Goal: Transaction & Acquisition: Purchase product/service

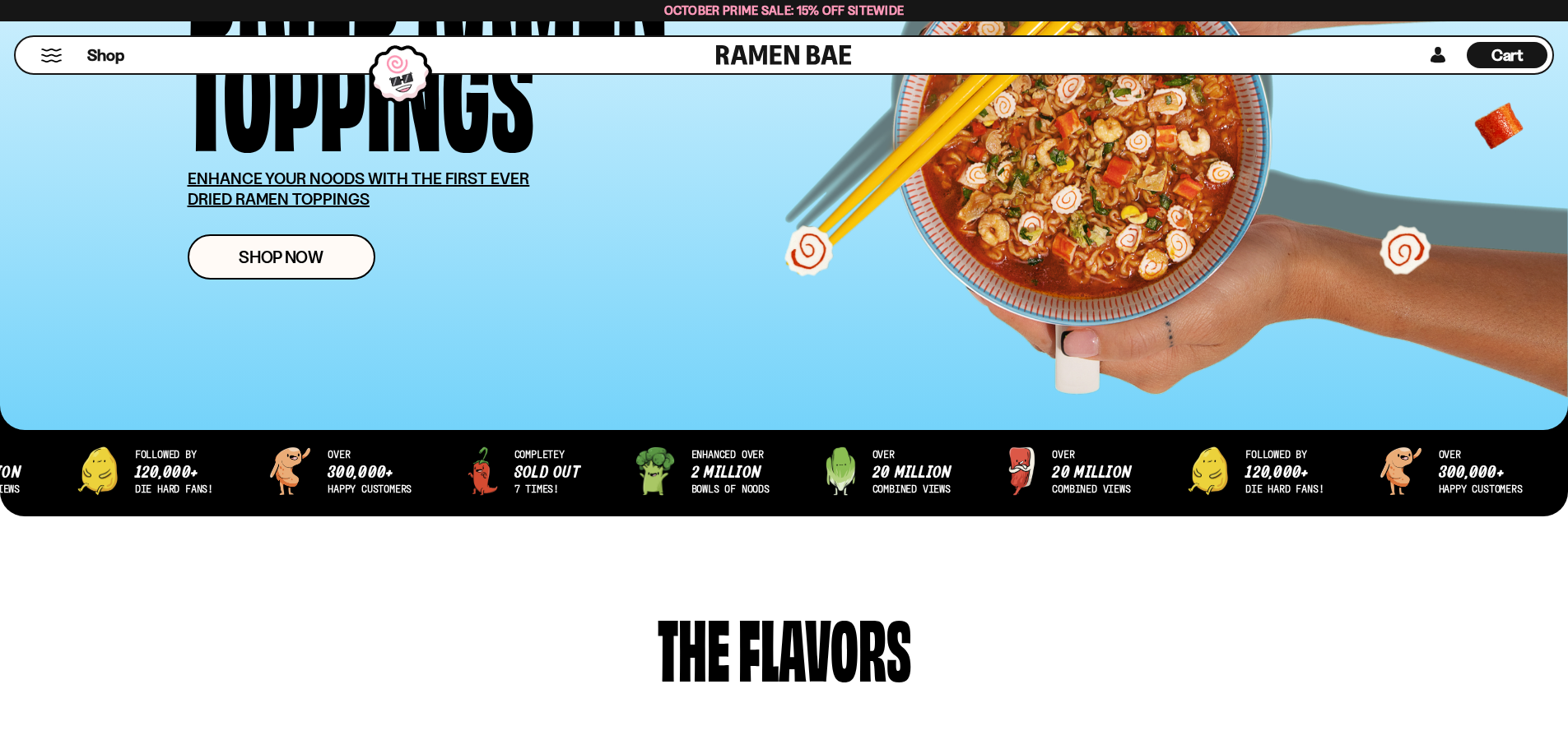
scroll to position [246, 0]
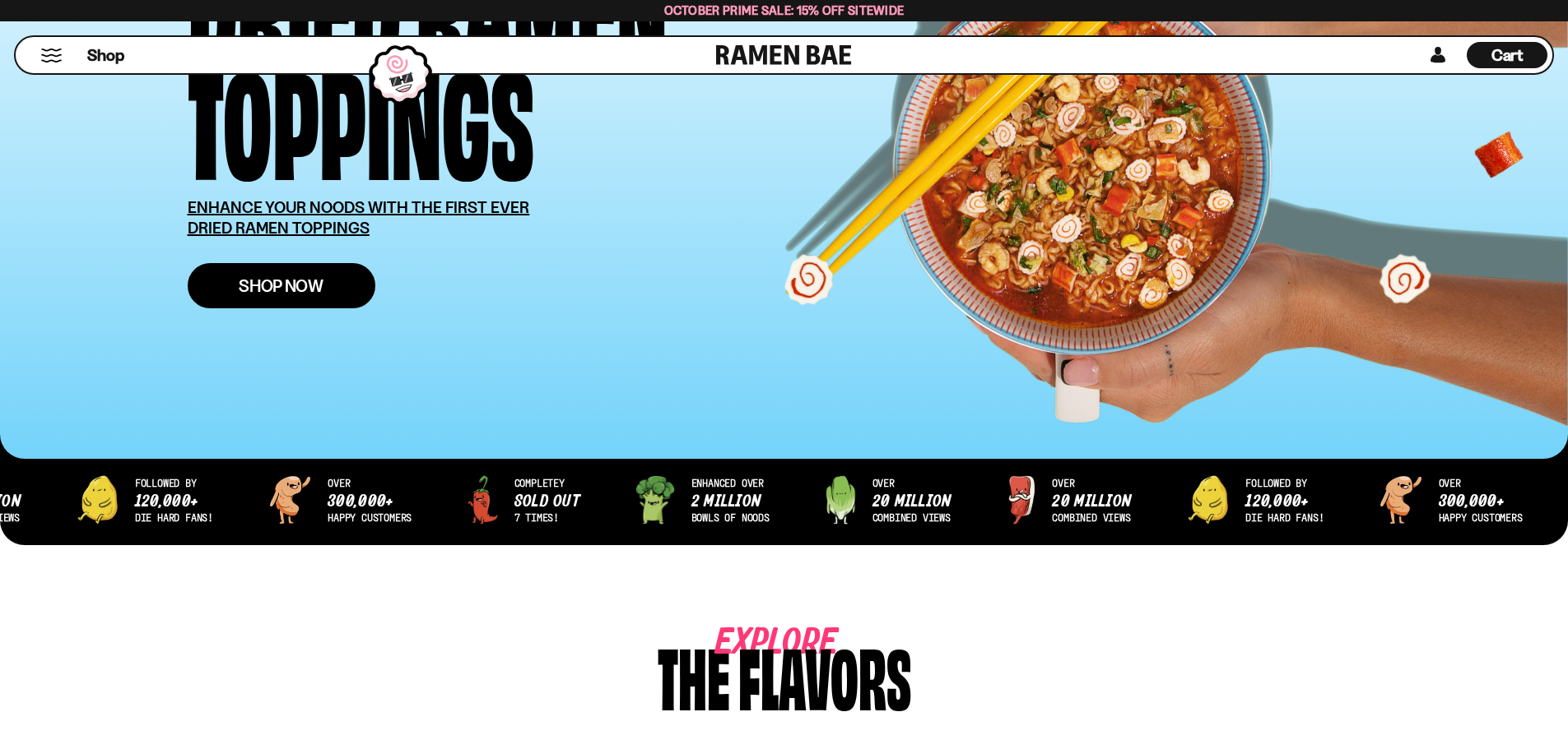
click at [287, 290] on span "Shop Now" at bounding box center [281, 285] width 85 height 17
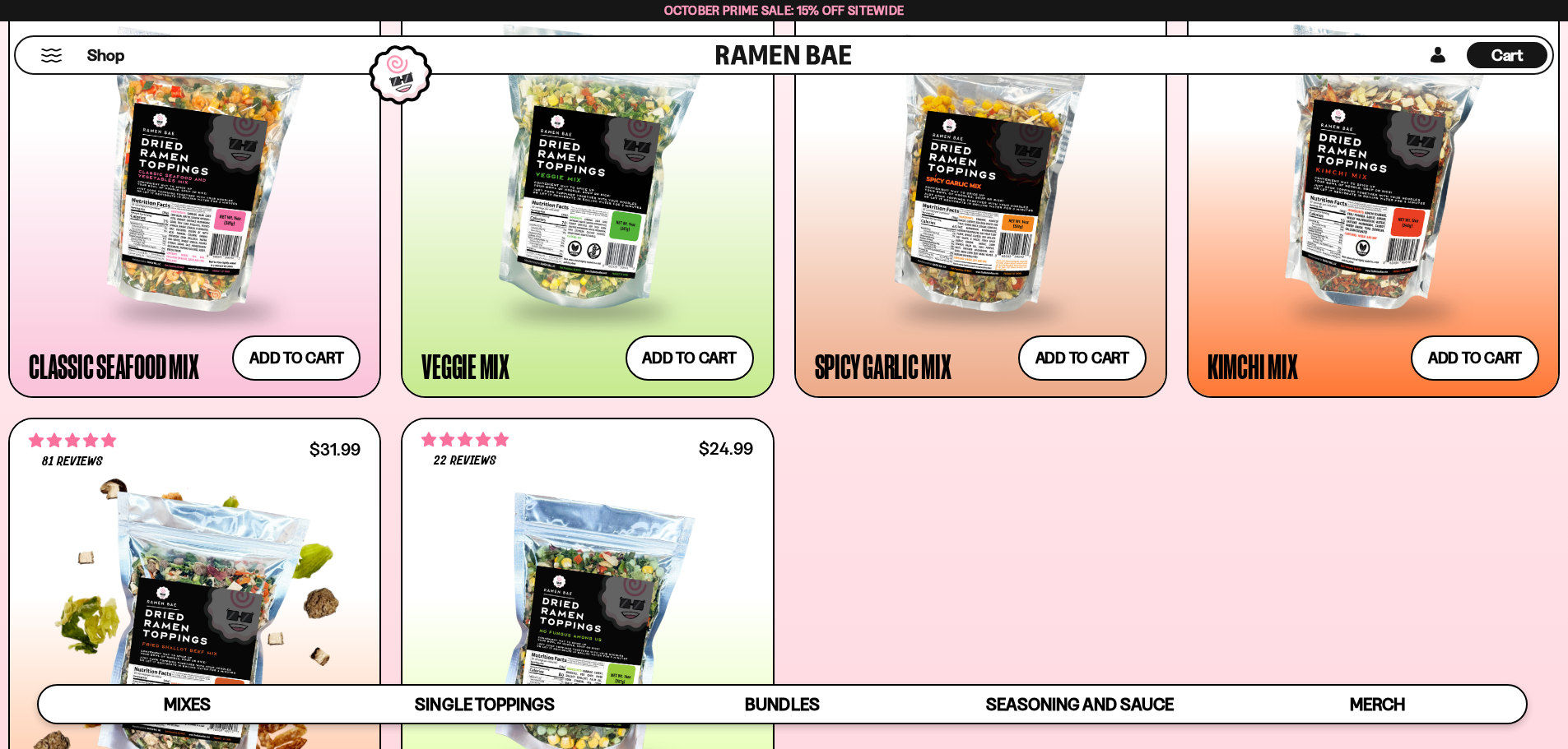
scroll to position [740, 0]
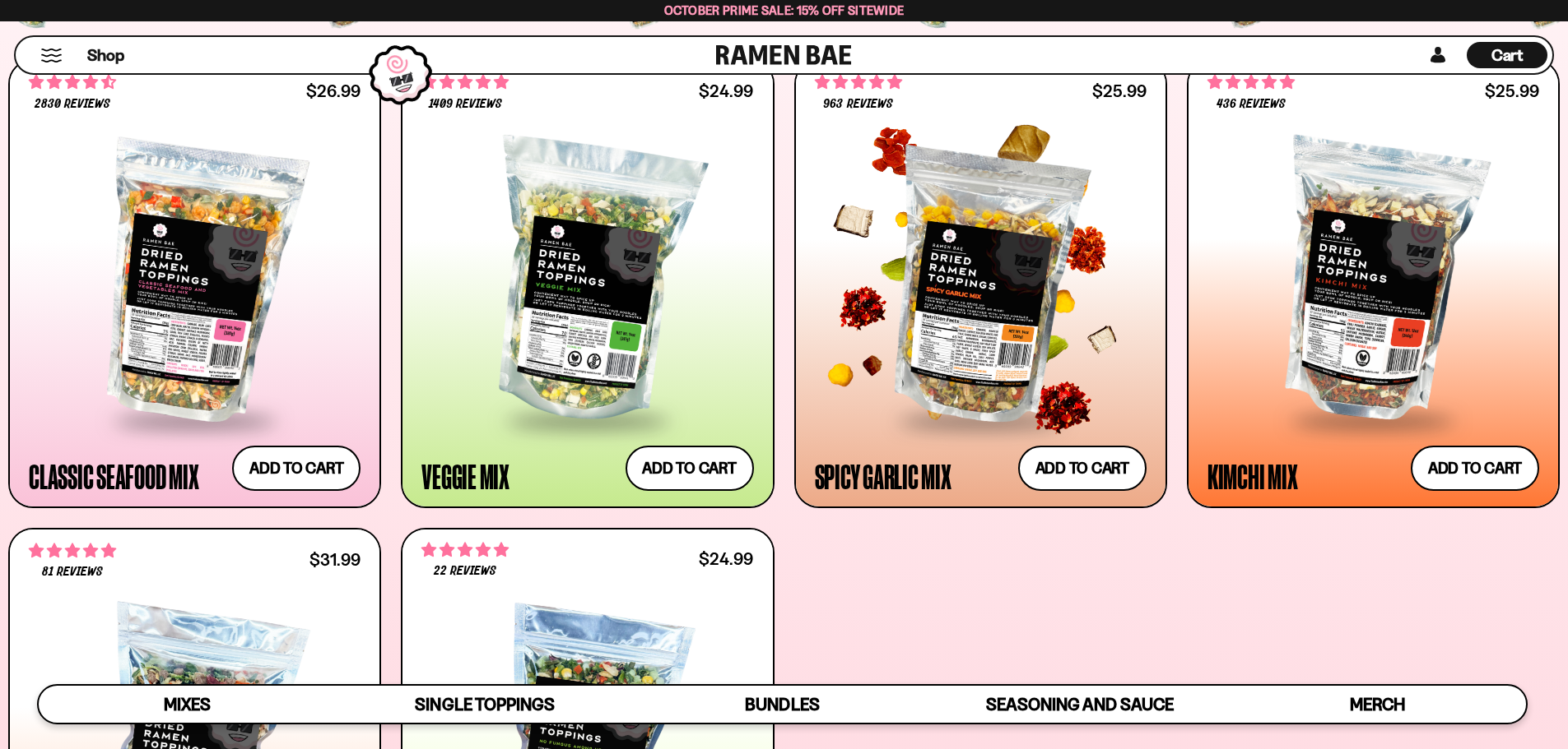
click at [1021, 382] on div at bounding box center [980, 282] width 332 height 275
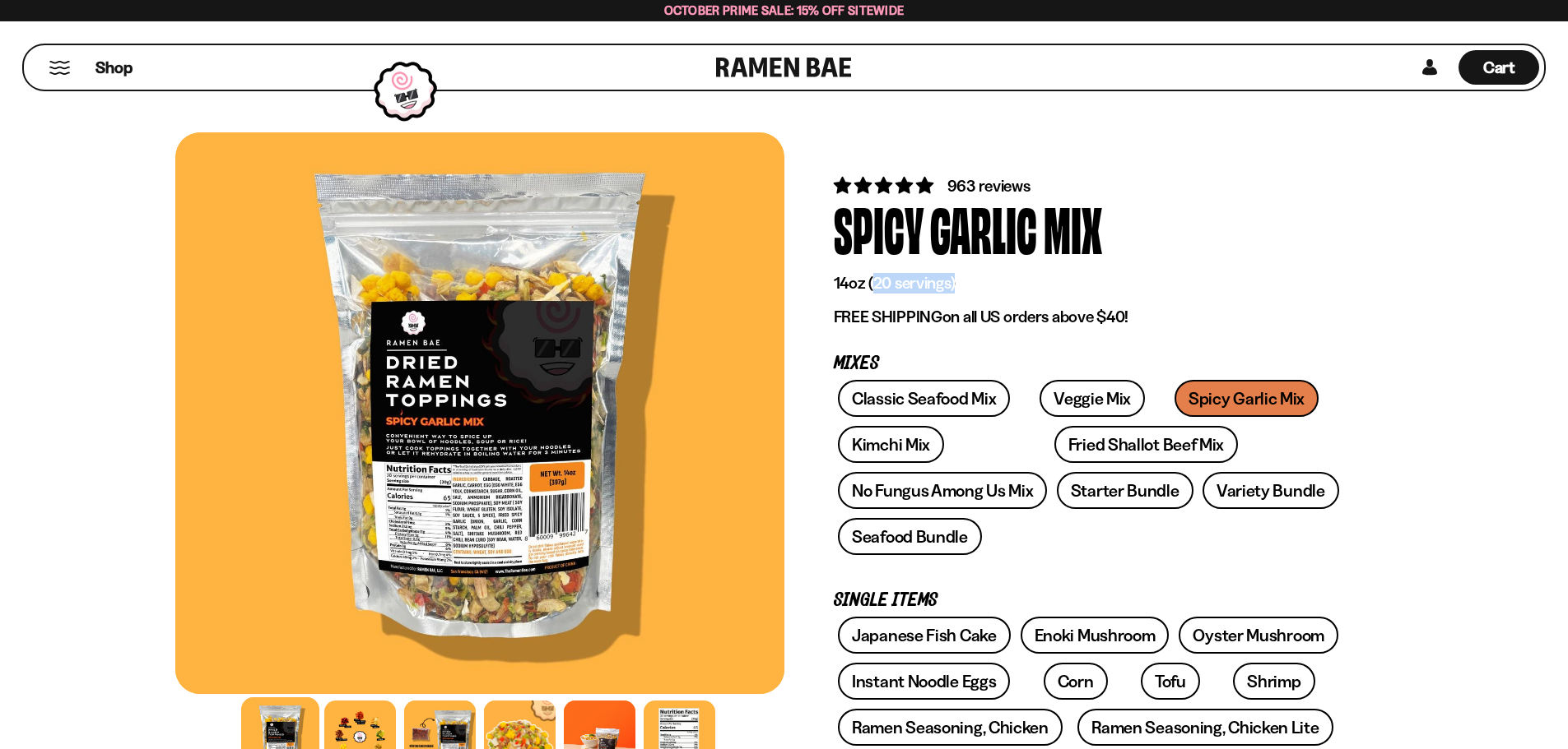
drag, startPoint x: 870, startPoint y: 284, endPoint x: 985, endPoint y: 284, distance: 115.0
click at [985, 284] on p "14oz (20 servings)" at bounding box center [1088, 283] width 510 height 21
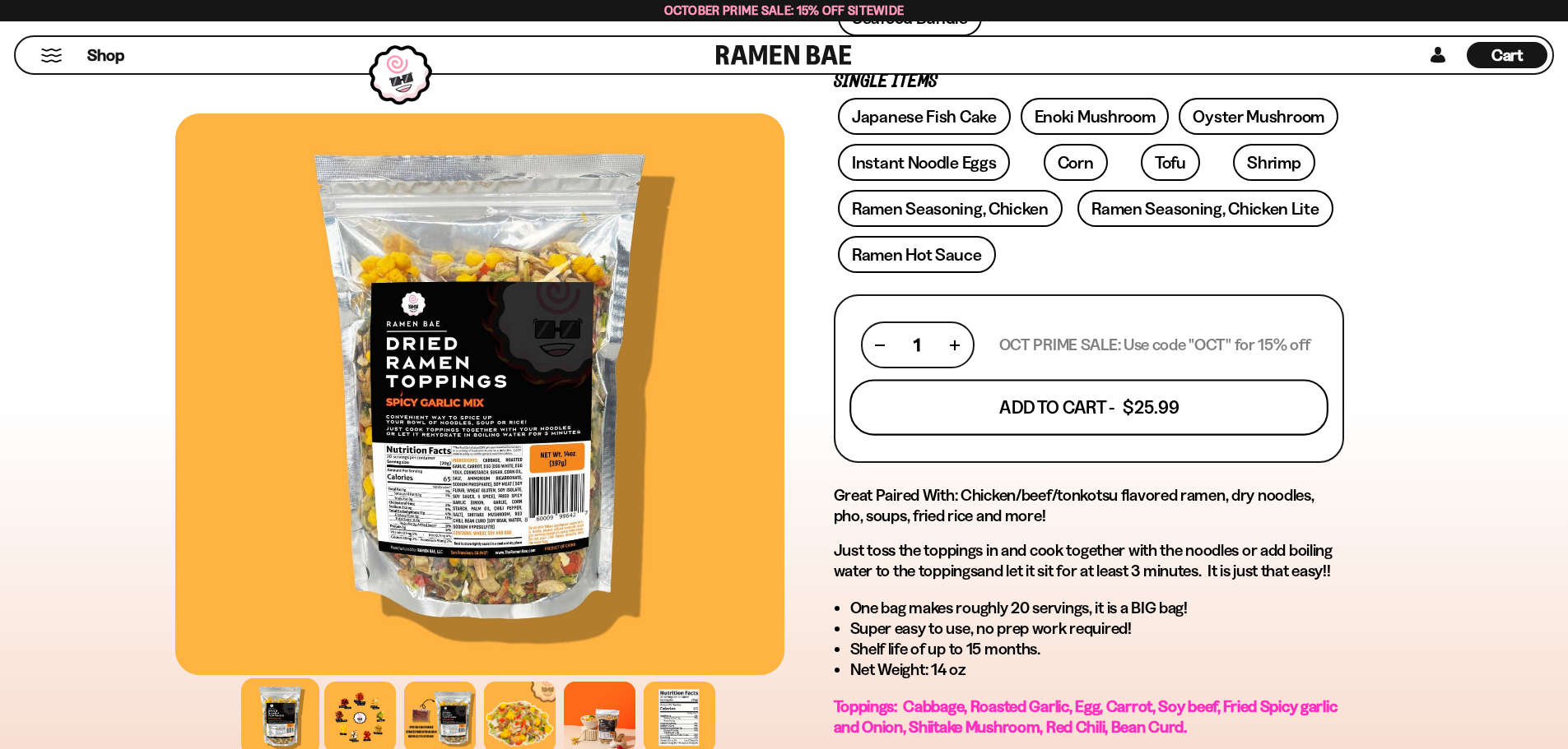
scroll to position [494, 0]
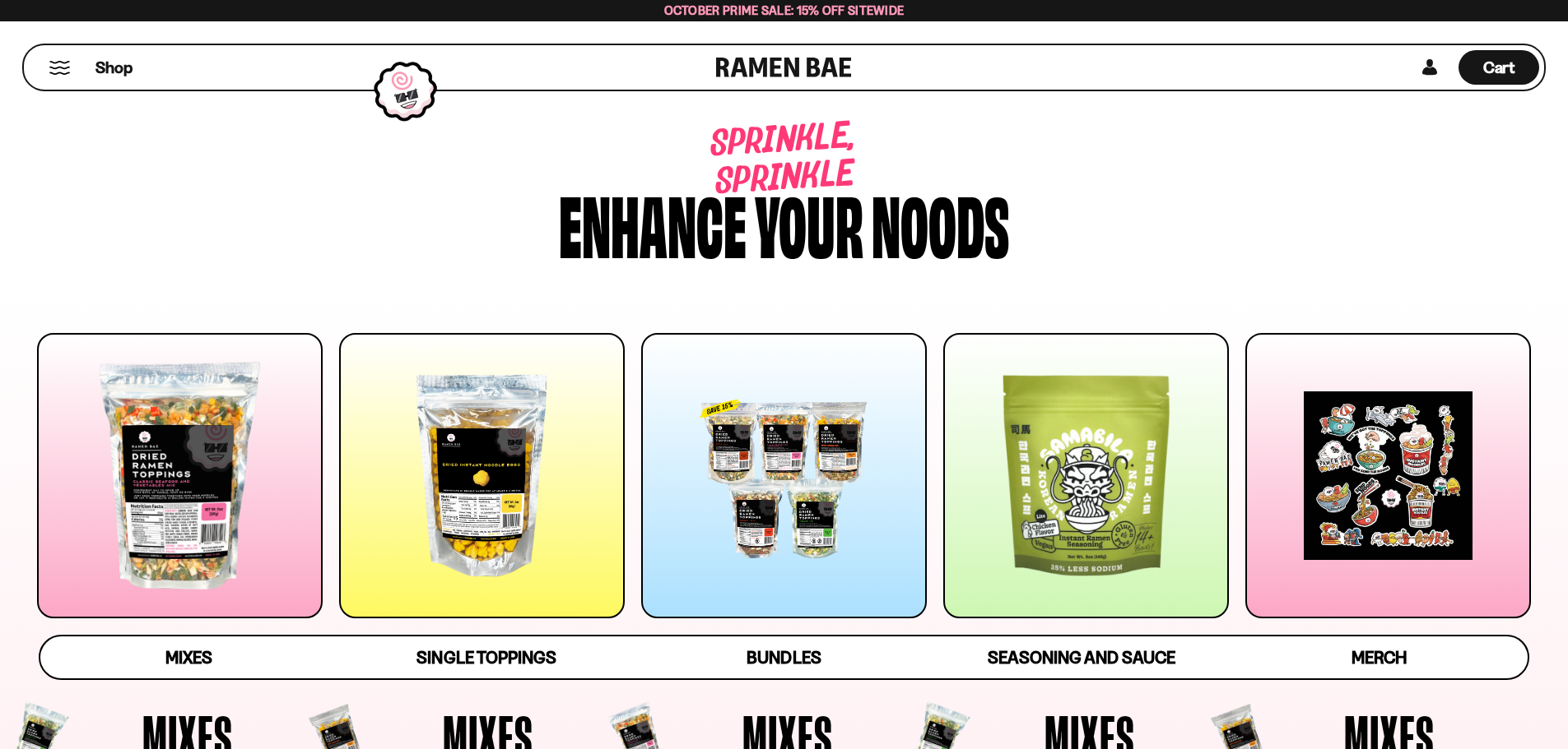
scroll to position [740, 0]
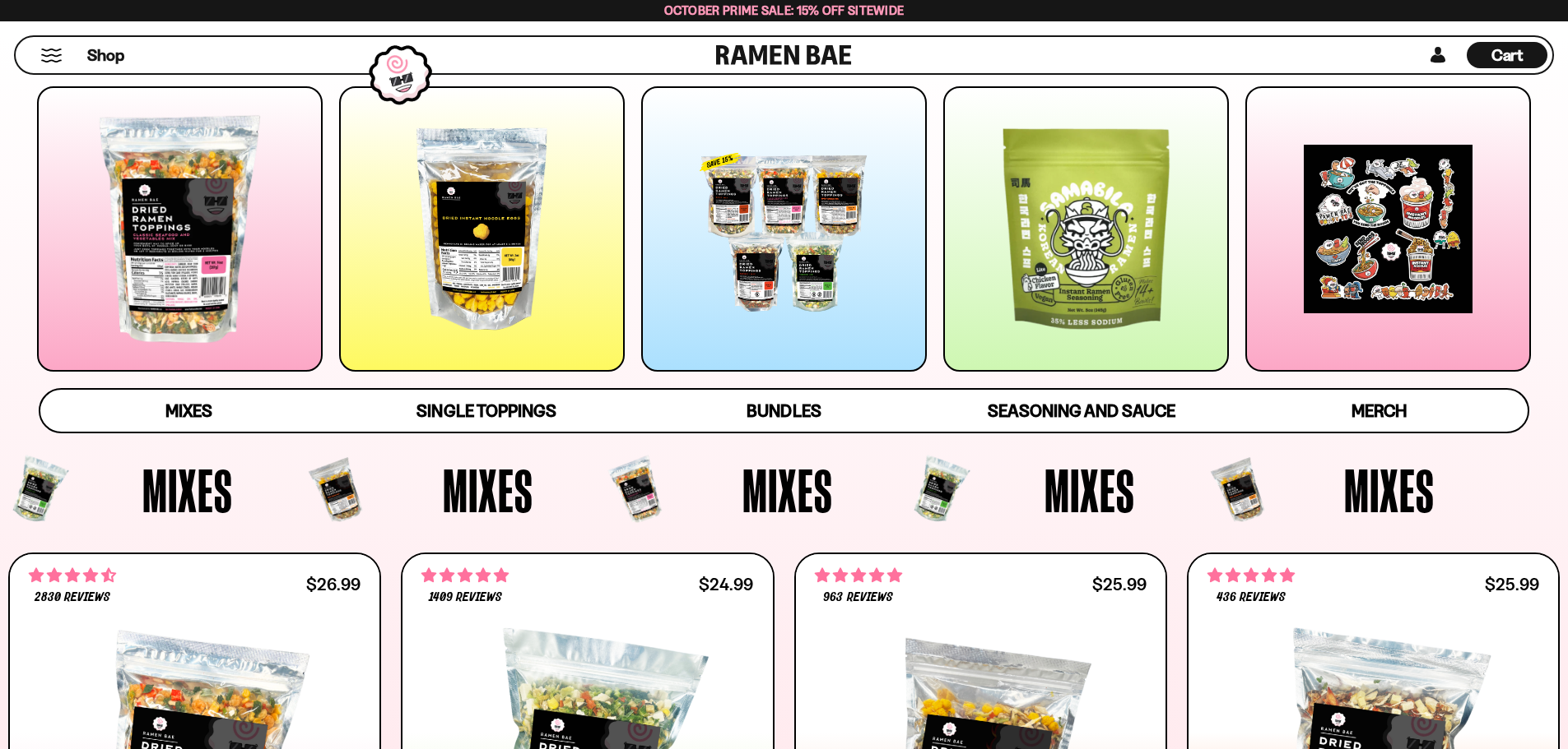
click at [822, 321] on div at bounding box center [784, 229] width 285 height 285
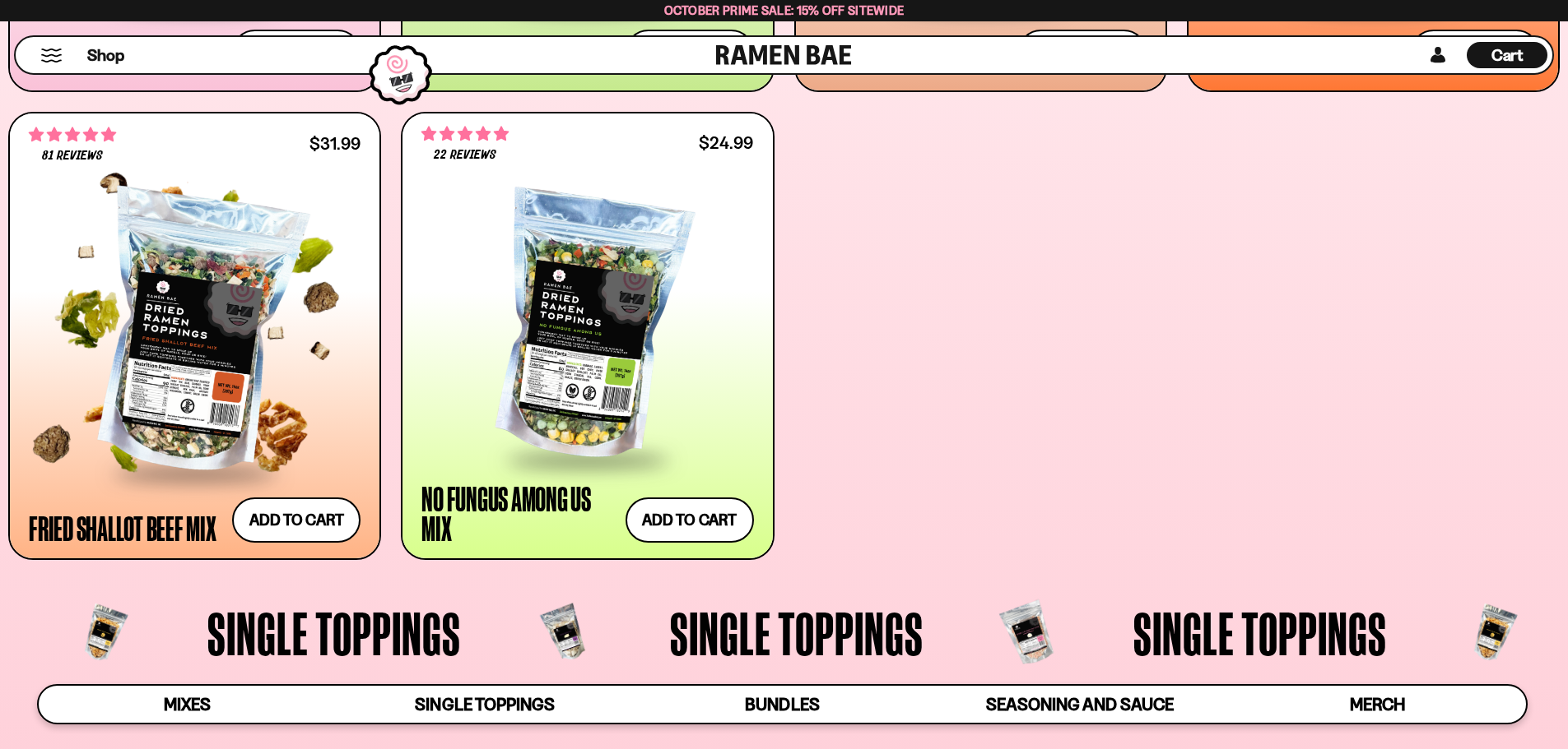
scroll to position [1169, 0]
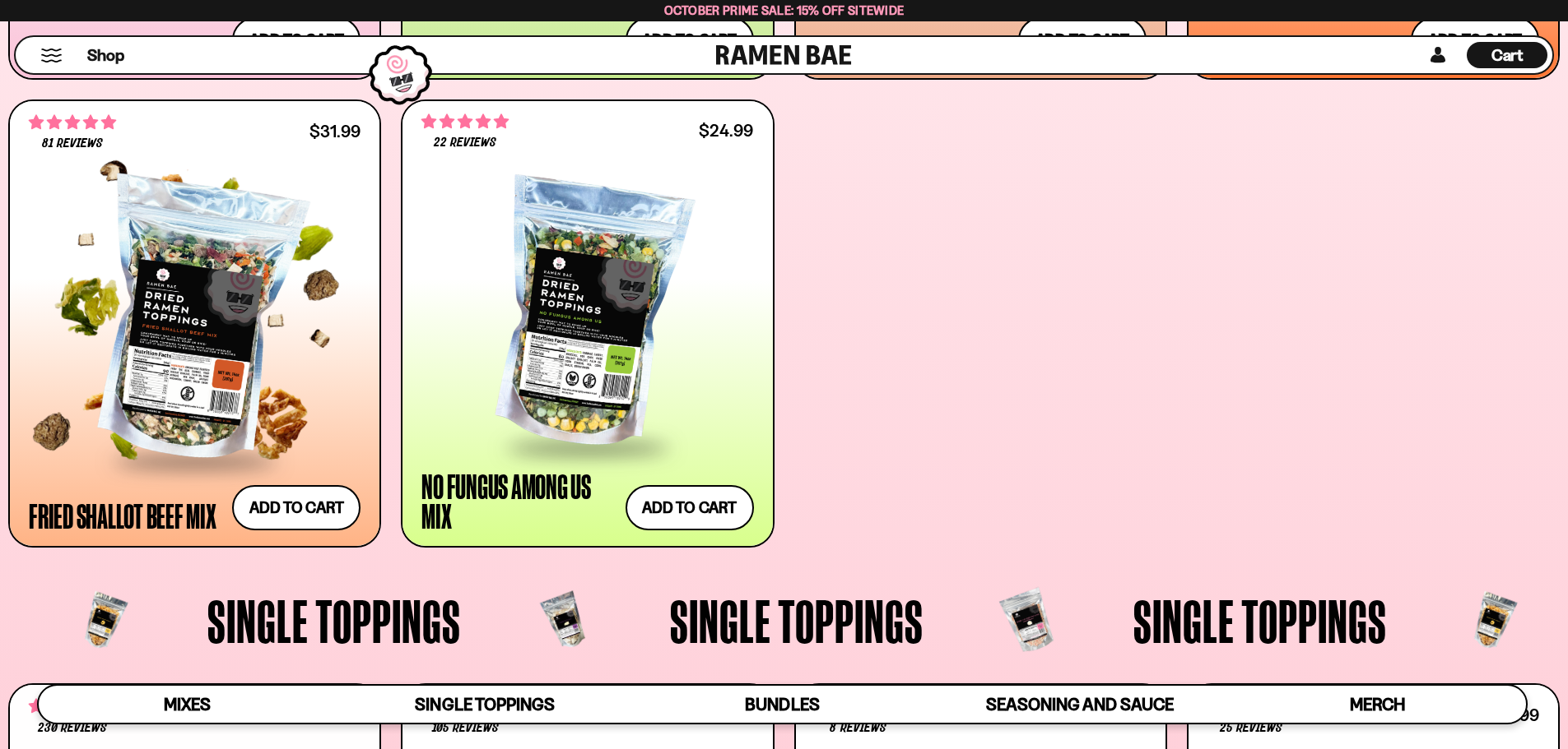
click at [226, 380] on div at bounding box center [194, 323] width 332 height 275
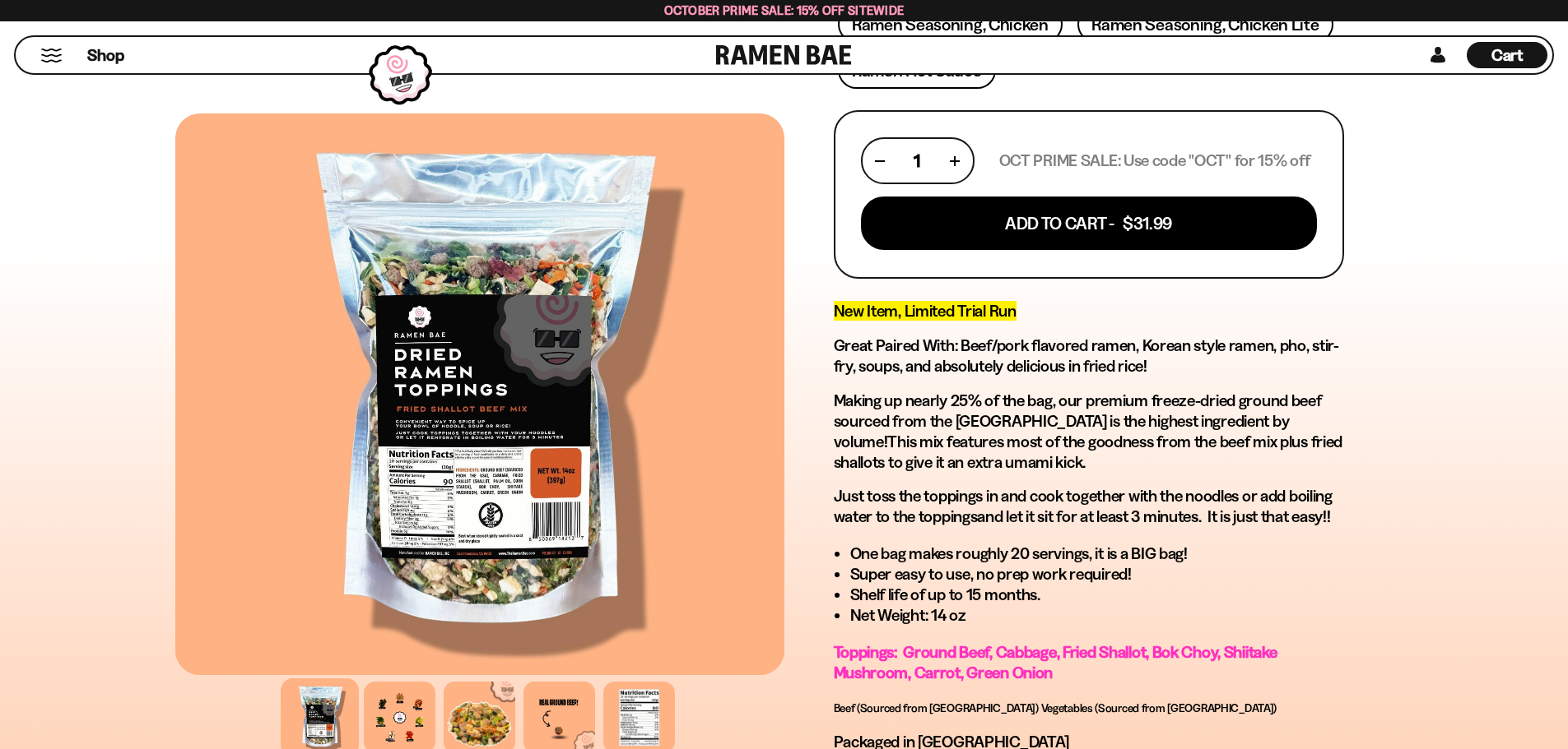
scroll to position [740, 0]
